Goal: Check status: Check status

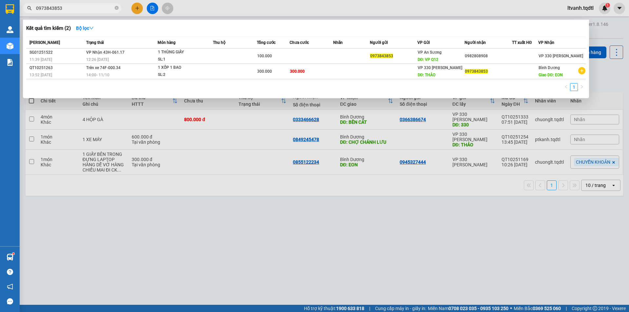
click at [89, 7] on input "0973843853" at bounding box center [74, 8] width 77 height 7
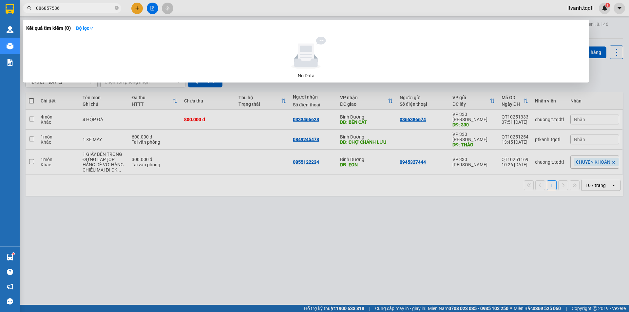
type input "0868575868"
click at [76, 7] on input "0868575868" at bounding box center [74, 8] width 77 height 7
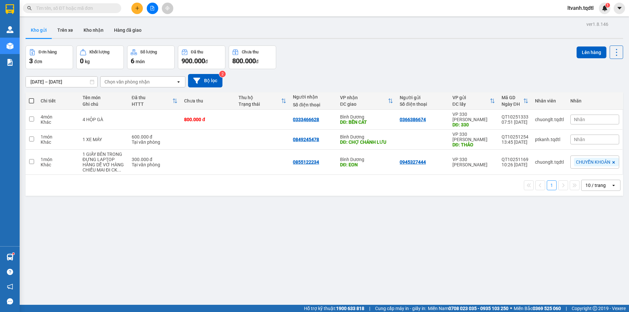
click at [102, 8] on input "text" at bounding box center [74, 8] width 77 height 7
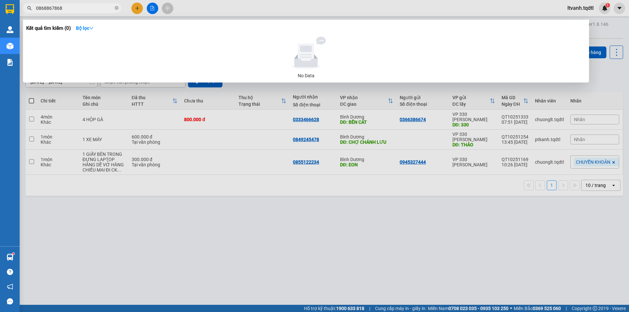
click at [53, 7] on input "0868867868" at bounding box center [74, 8] width 77 height 7
type input "08688678868"
click at [90, 6] on input "08688678868" at bounding box center [74, 8] width 77 height 7
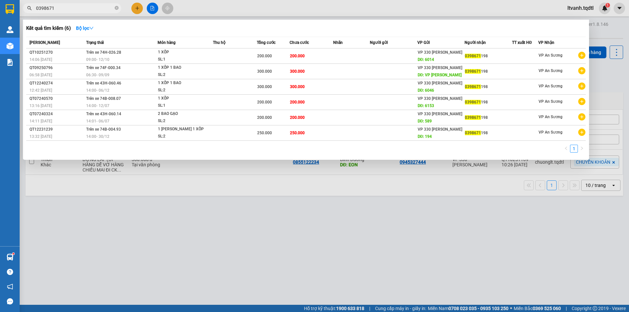
type input "0398671"
